Goal: Ask a question

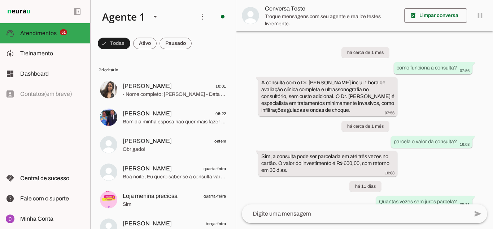
scroll to position [94, 0]
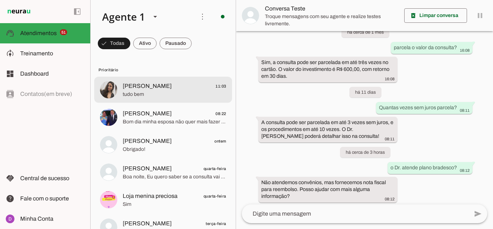
click at [148, 97] on span "tudo bem" at bounding box center [175, 94] width 104 height 7
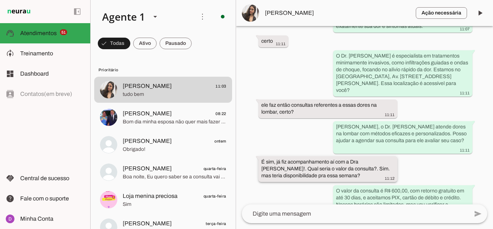
scroll to position [394, 0]
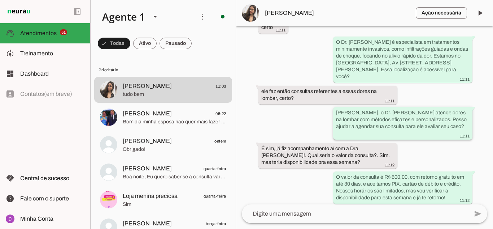
drag, startPoint x: 365, startPoint y: 113, endPoint x: 406, endPoint y: 117, distance: 41.4
click at [0, 0] on slot "[PERSON_NAME], o Dr. [PERSON_NAME] atende dores na lombar com métodos eficazes …" at bounding box center [0, 0] width 0 height 0
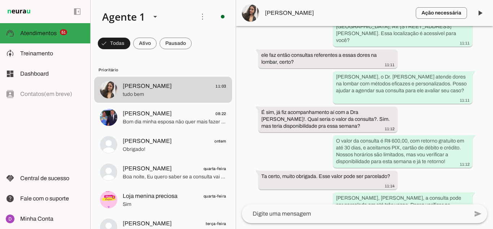
scroll to position [444, 0]
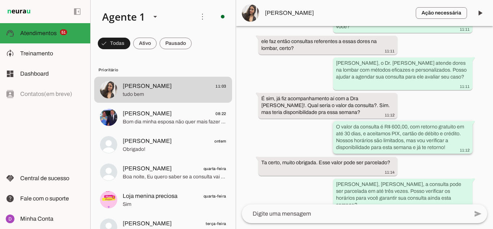
drag, startPoint x: 346, startPoint y: 127, endPoint x: 399, endPoint y: 125, distance: 53.1
click at [0, 0] on slot "O valor da consulta é R$ 600,00, com retorno gratuito em até 30 dias, e aceitam…" at bounding box center [0, 0] width 0 height 0
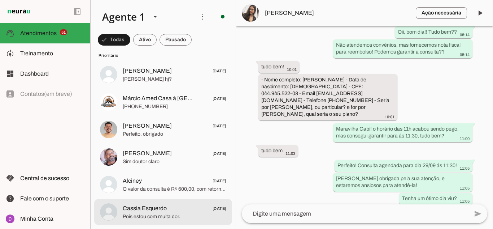
scroll to position [722, 0]
